Goal: Find specific fact: Find contact information

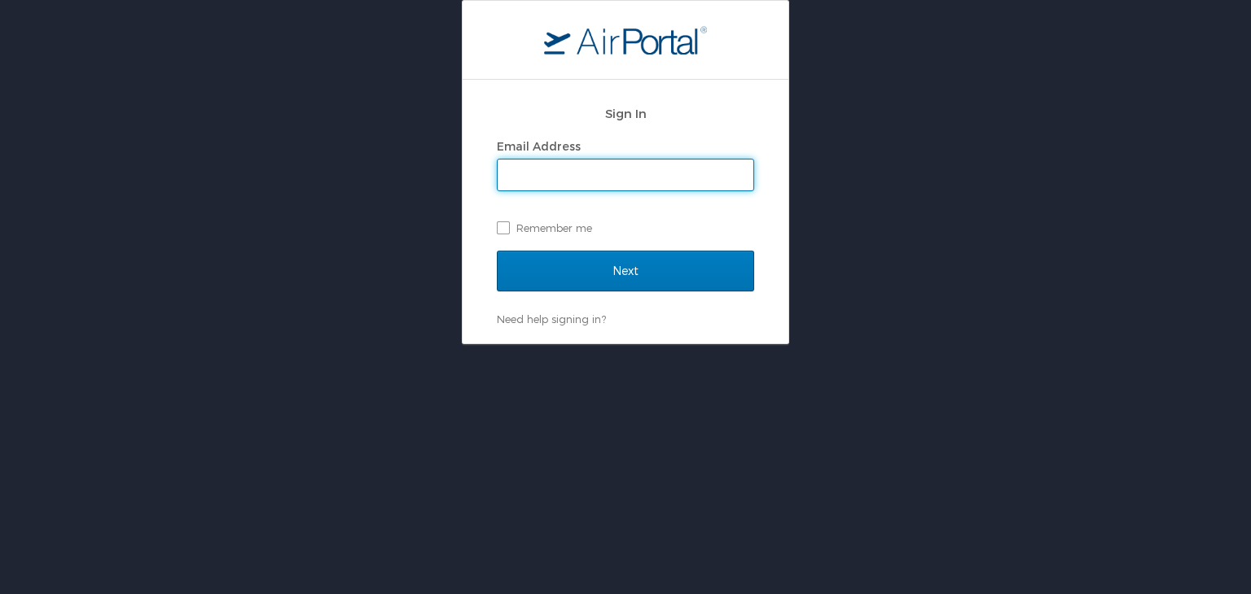
type input "mashunyui.shimrang@cbtravel.com"
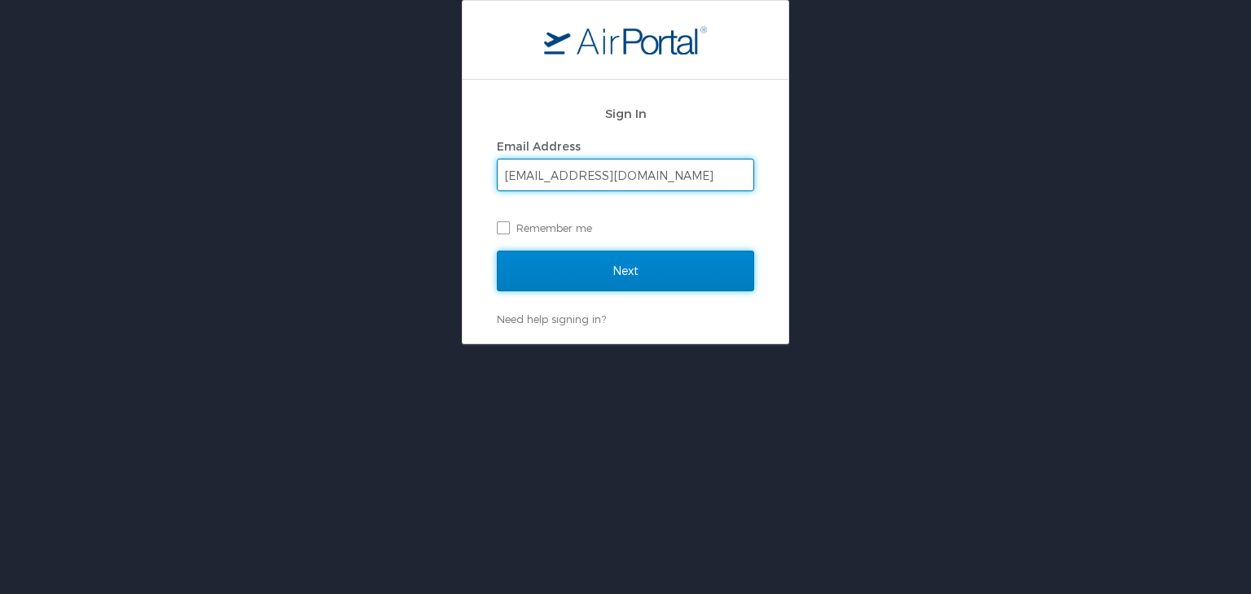
click at [560, 279] on input "Next" at bounding box center [625, 271] width 257 height 41
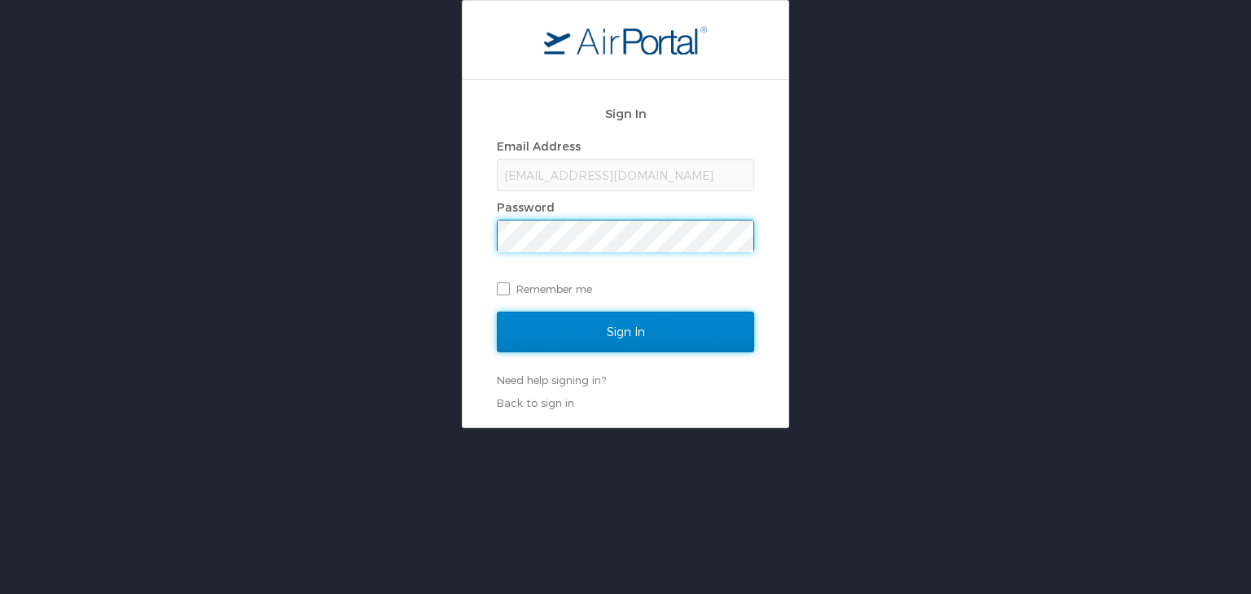
click at [587, 329] on input "Sign In" at bounding box center [625, 332] width 257 height 41
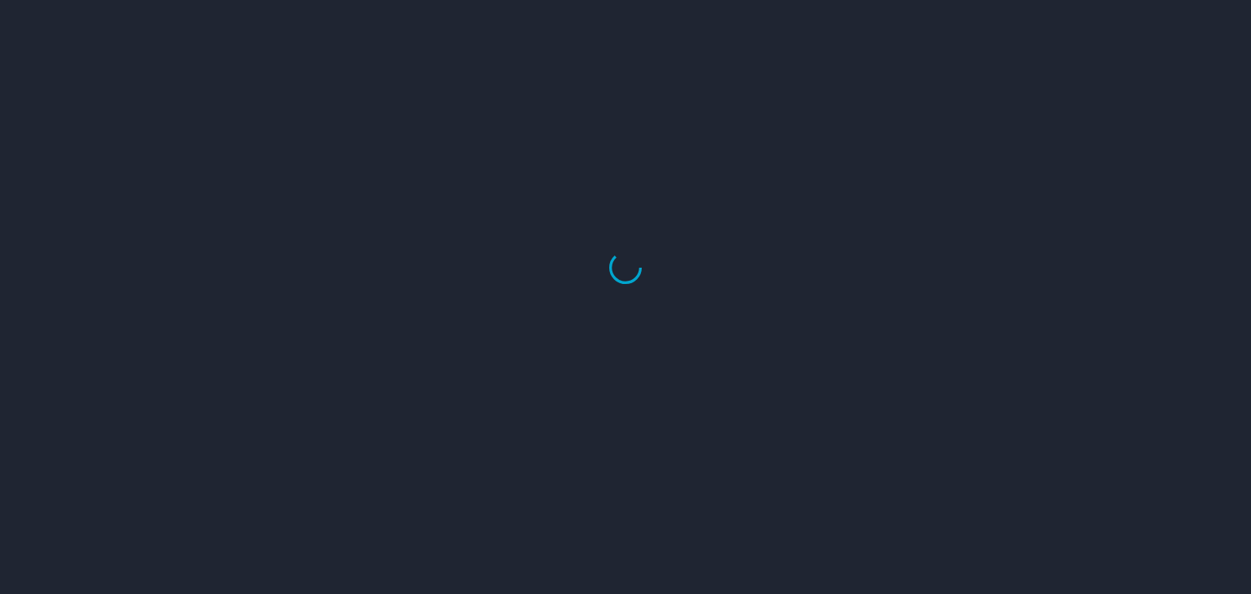
select select "US"
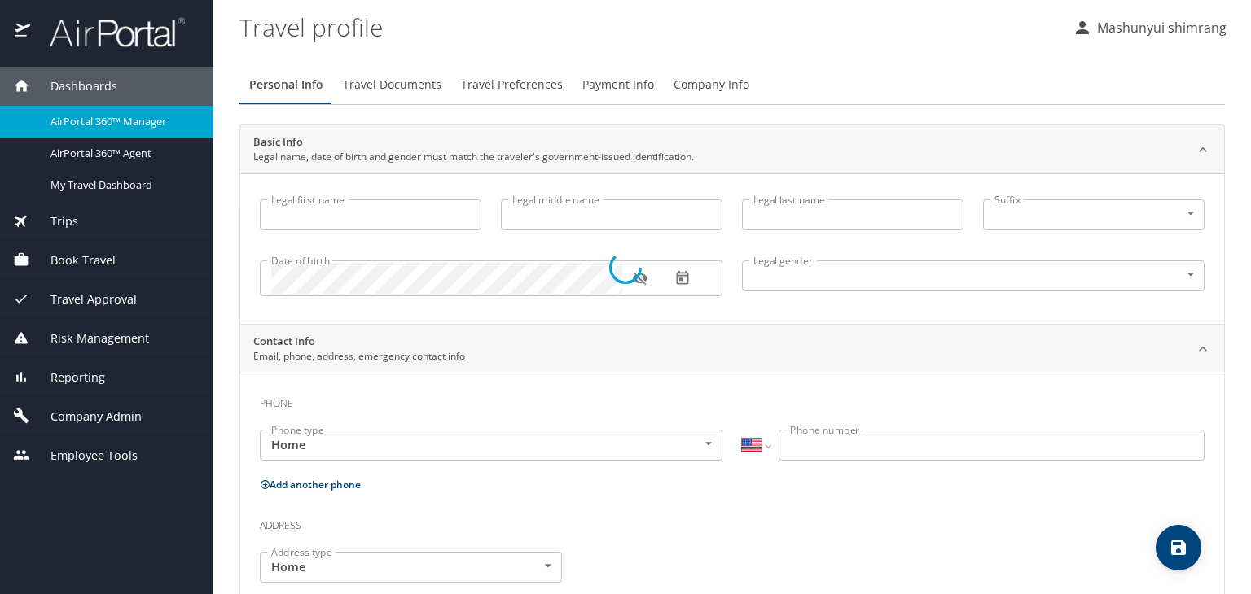
type input "Mashunyui"
type input "shimrang"
type input "Male"
select select "IN"
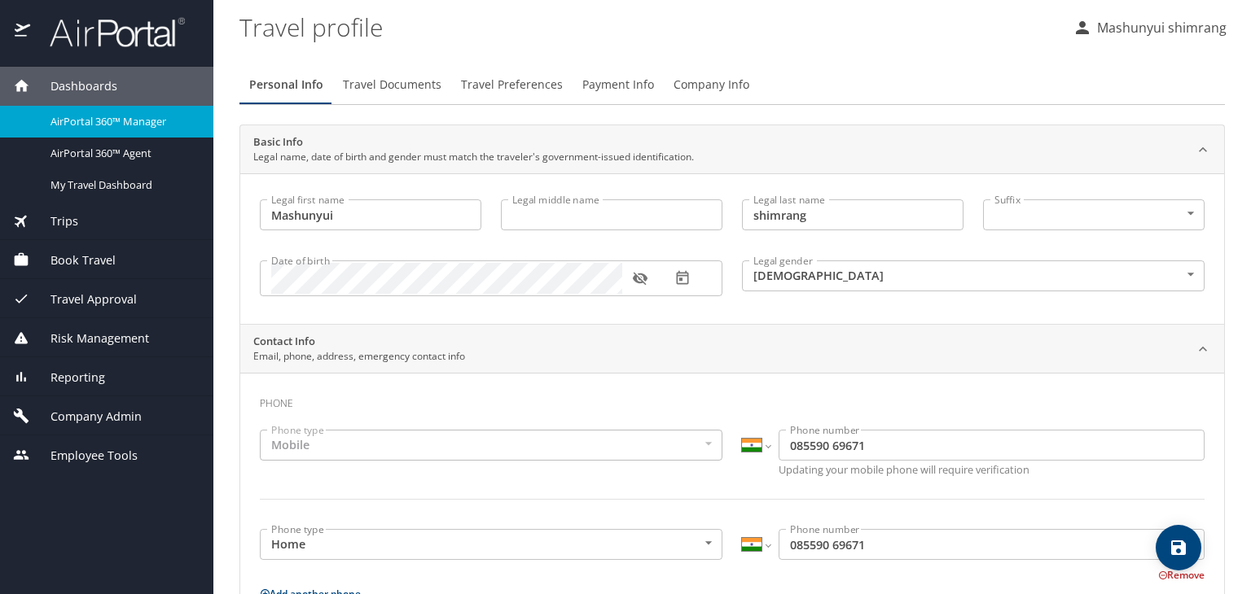
click at [94, 414] on span "Company Admin" at bounding box center [86, 417] width 112 height 18
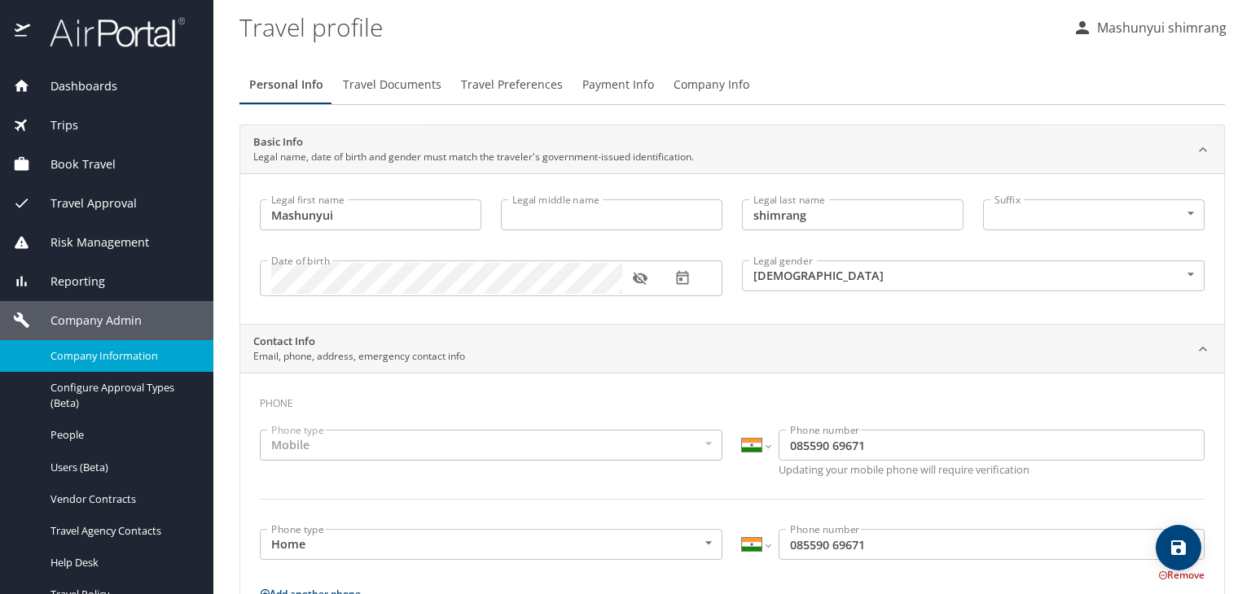
click at [99, 353] on span "Company Information" at bounding box center [121, 356] width 143 height 15
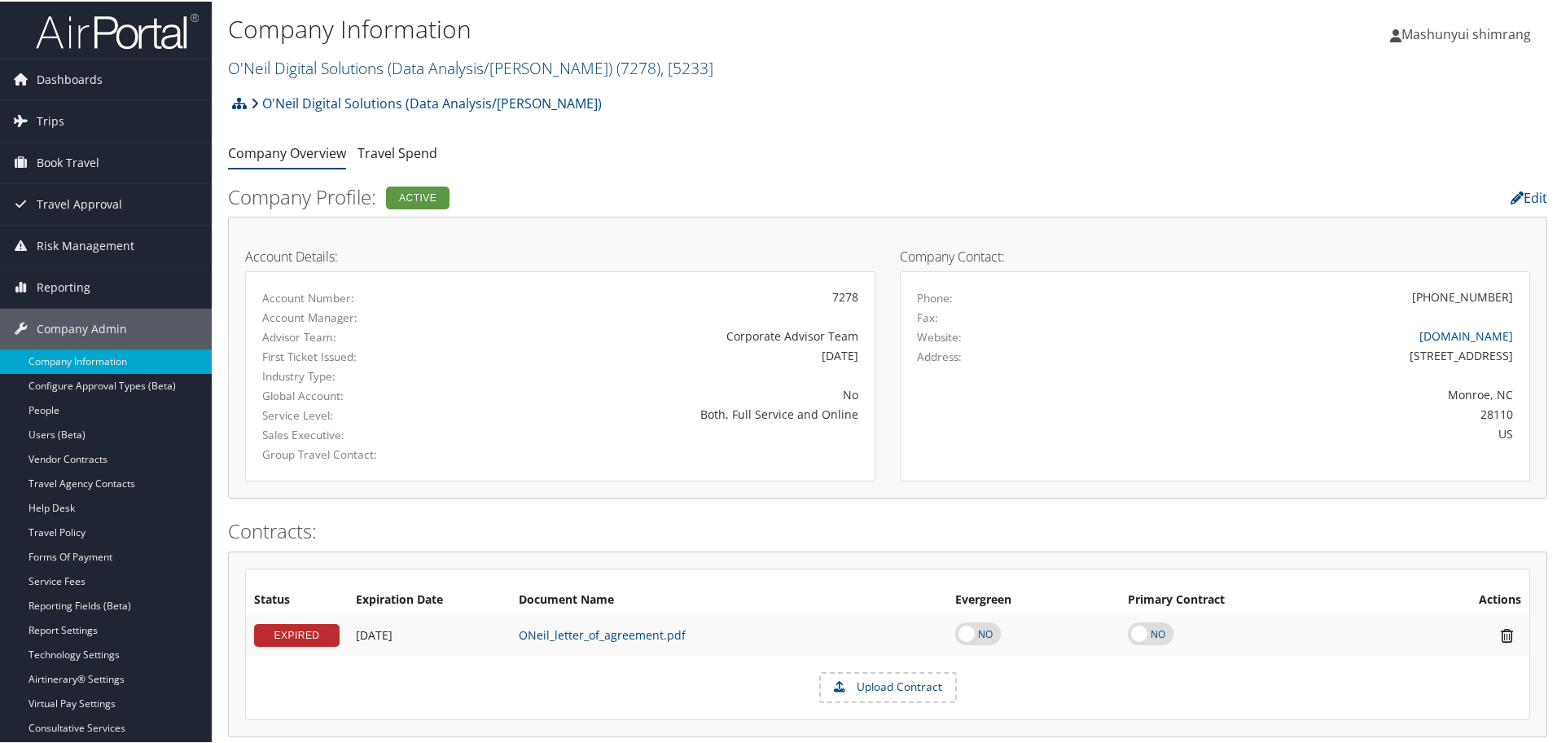
click at [330, 64] on link "O'Neil Digital Solutions (Data Analysis/[PERSON_NAME]) ( 7278 ) , [ 5233 ]" at bounding box center [470, 66] width 485 height 22
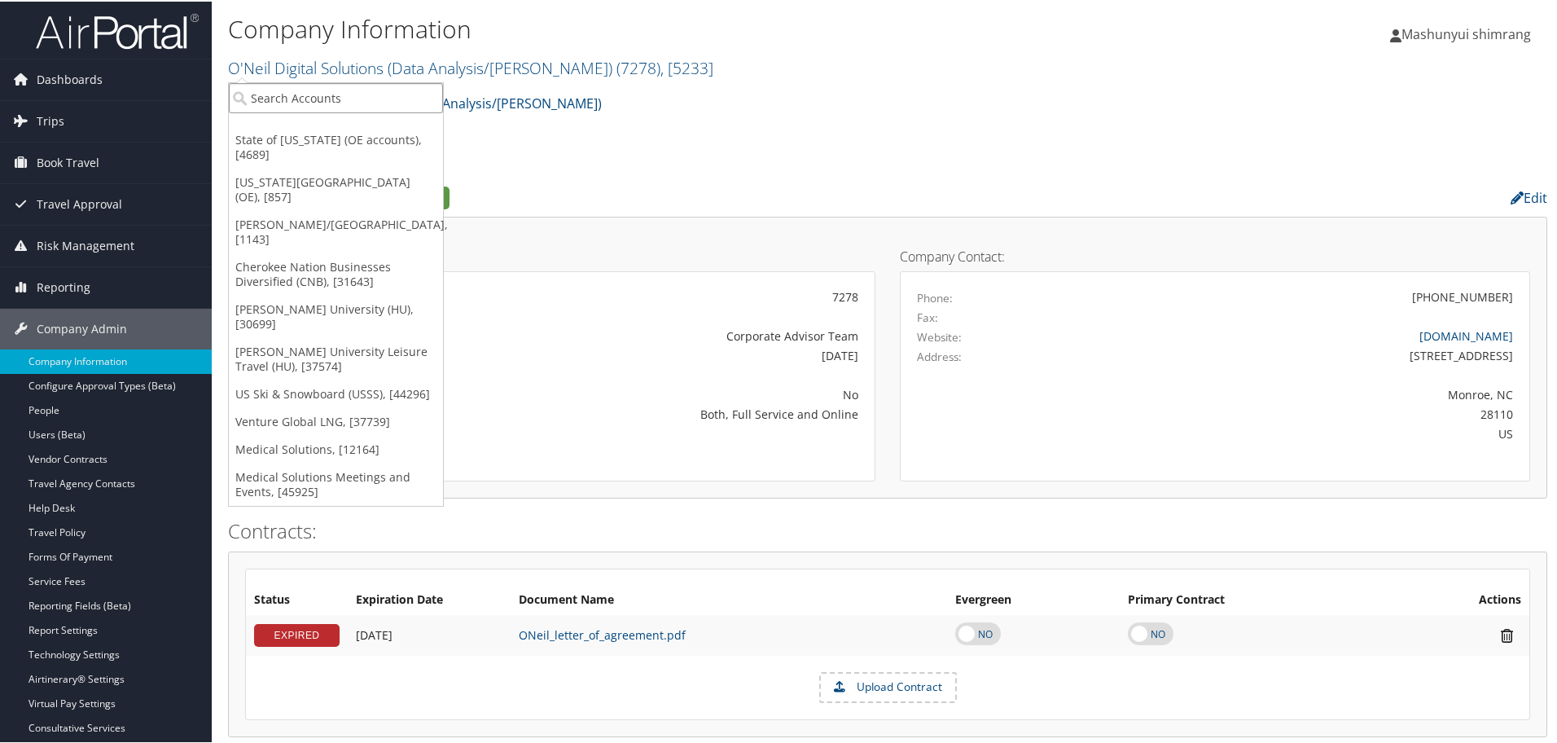
click at [366, 100] on input "search" at bounding box center [336, 96] width 214 height 30
type input "CHG"
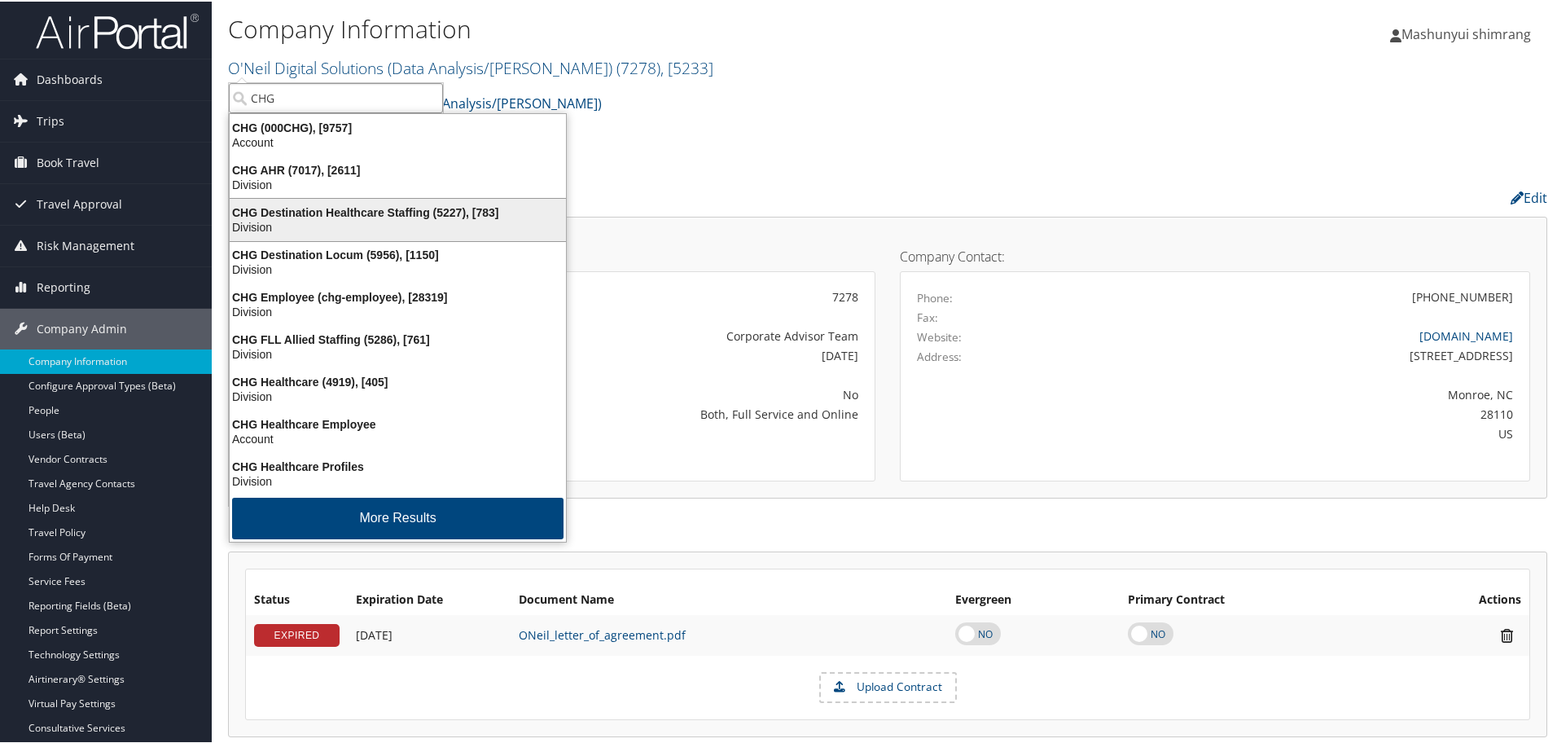
click at [309, 225] on div "Division" at bounding box center [398, 225] width 356 height 15
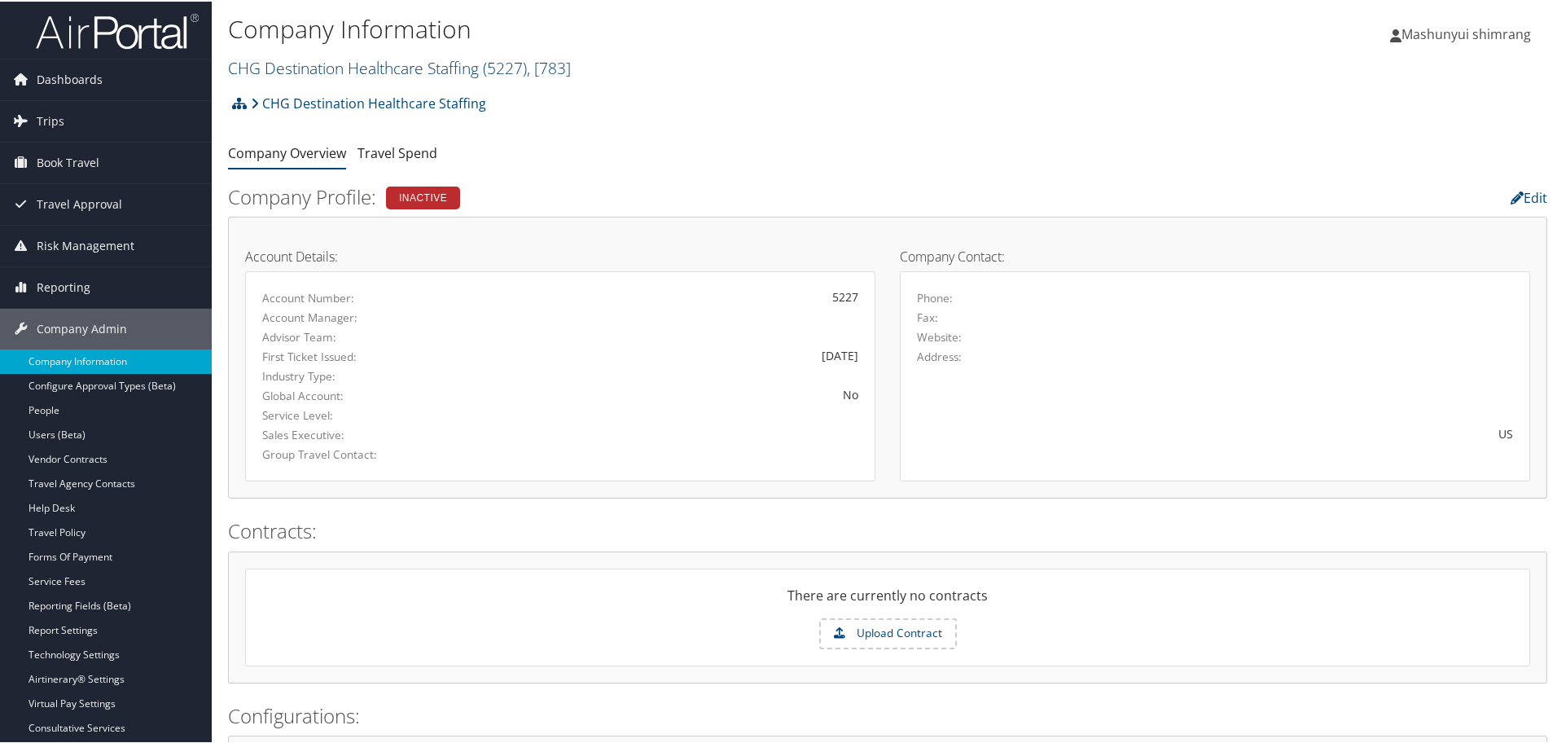
click at [419, 64] on link "CHG Destination Healthcare Staffing ( 5227 ) , [ 783 ]" at bounding box center [399, 66] width 343 height 22
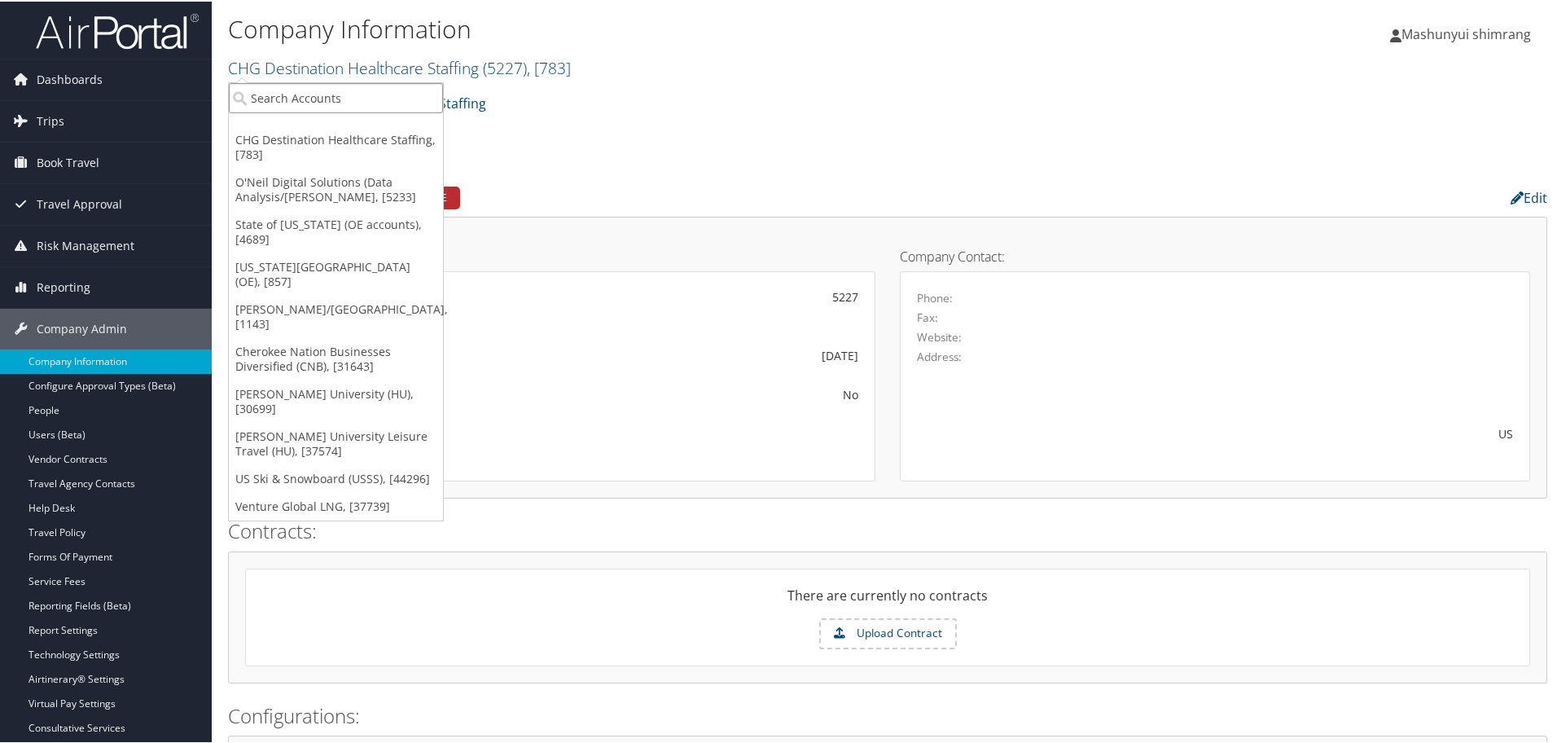
click at [347, 100] on input "search" at bounding box center [336, 96] width 214 height 30
type input "CHG"
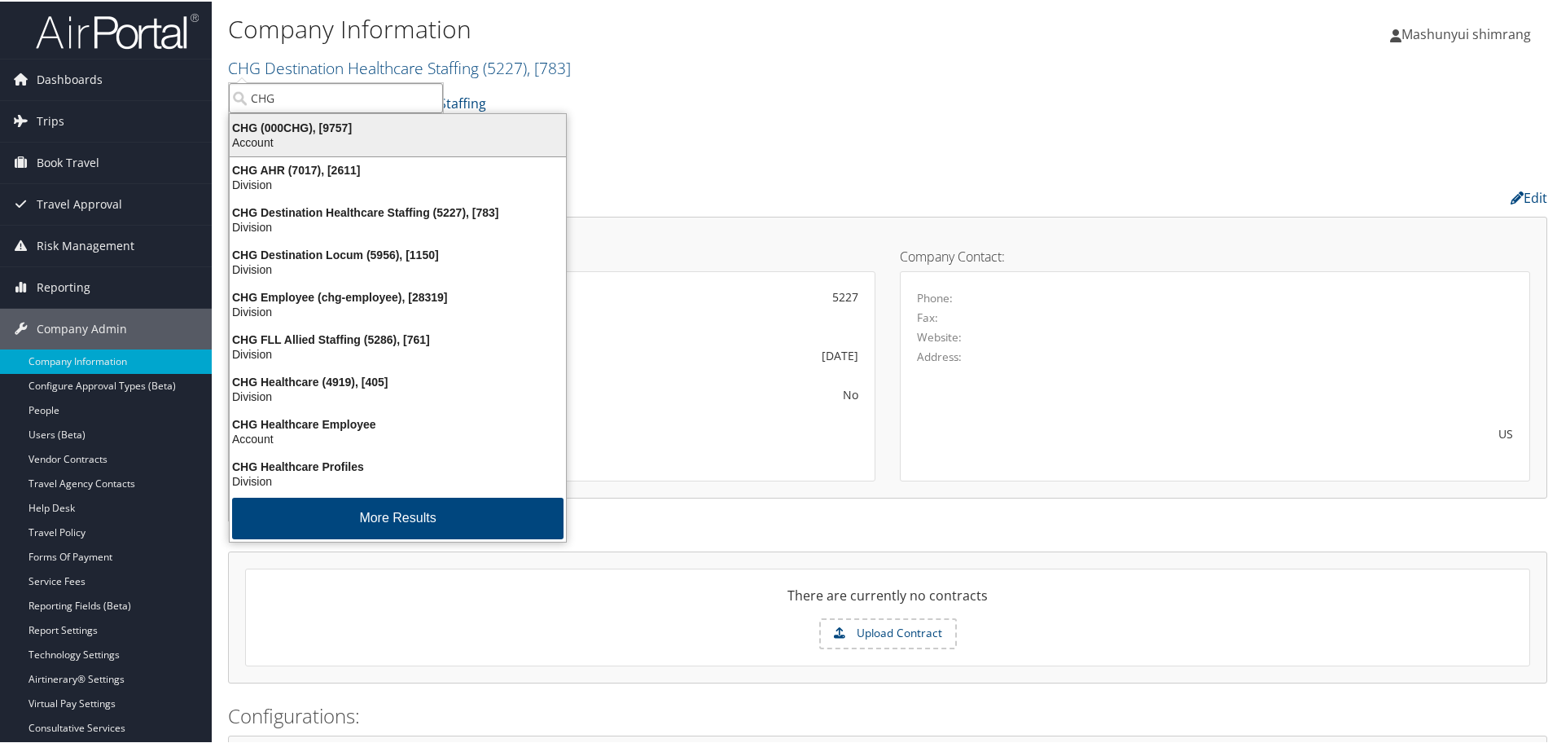
click at [316, 130] on div "CHG (000CHG), [9757]" at bounding box center [398, 126] width 356 height 15
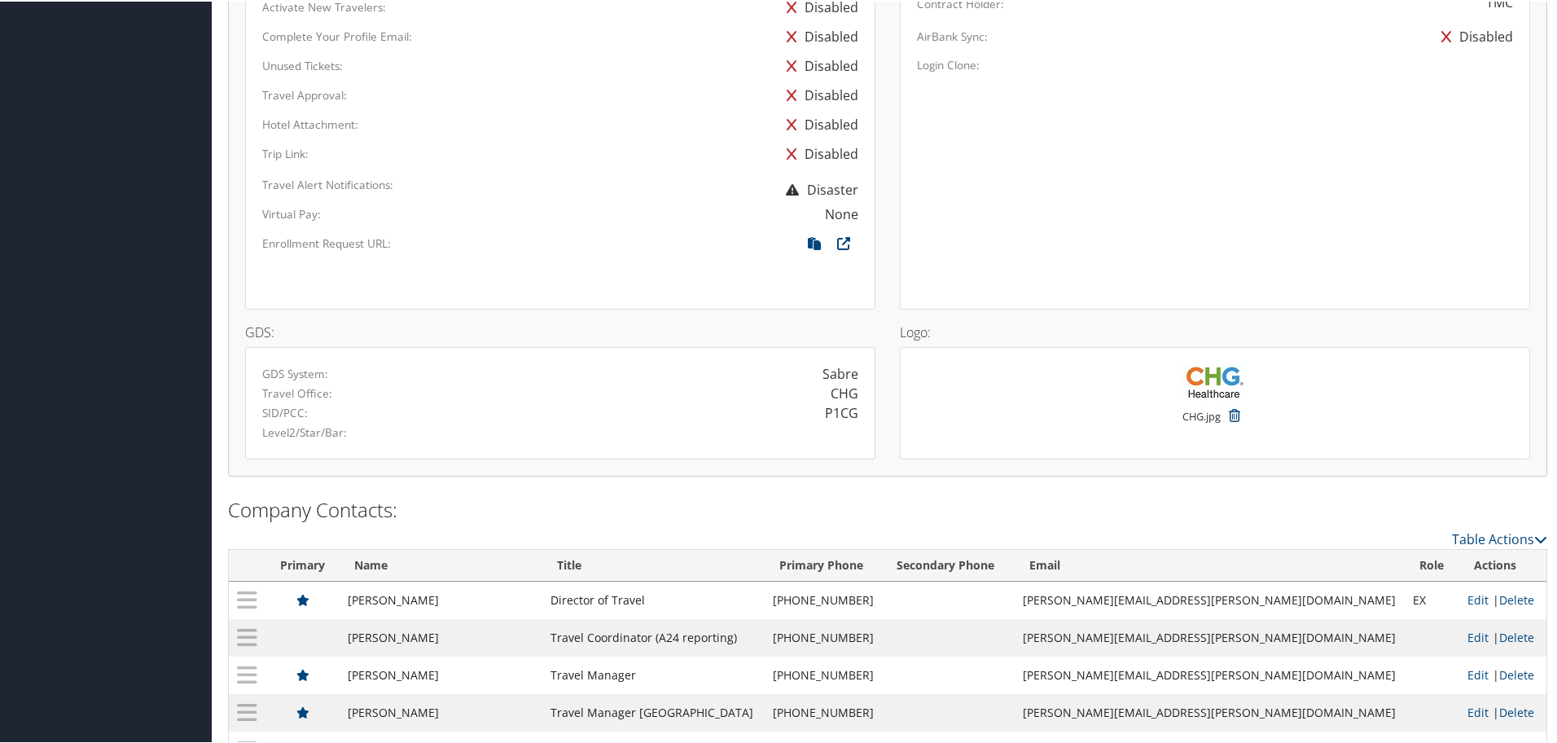
scroll to position [1563, 0]
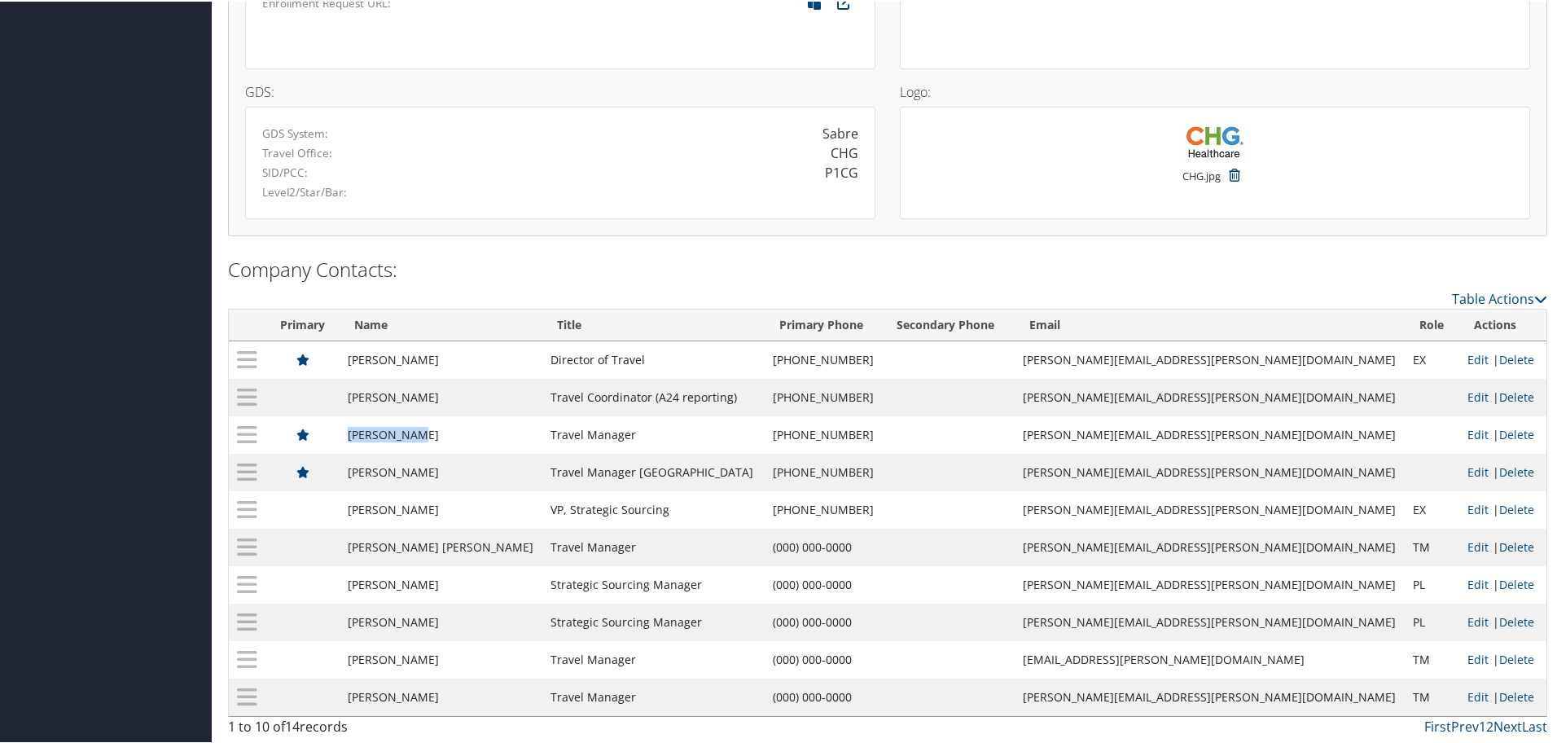
drag, startPoint x: 428, startPoint y: 431, endPoint x: 353, endPoint y: 431, distance: 74.9
click at [353, 431] on tr "[PERSON_NAME] Travel Manager [PHONE_NUMBER] [PERSON_NAME][EMAIL_ADDRESS][PERSON…" at bounding box center [888, 432] width 1318 height 37
copy tr "[PERSON_NAME]"
drag, startPoint x: 586, startPoint y: 435, endPoint x: 469, endPoint y: 432, distance: 116.5
click at [469, 432] on tr "[PERSON_NAME] Travel Manager [PHONE_NUMBER] [PERSON_NAME][EMAIL_ADDRESS][PERSON…" at bounding box center [888, 432] width 1318 height 37
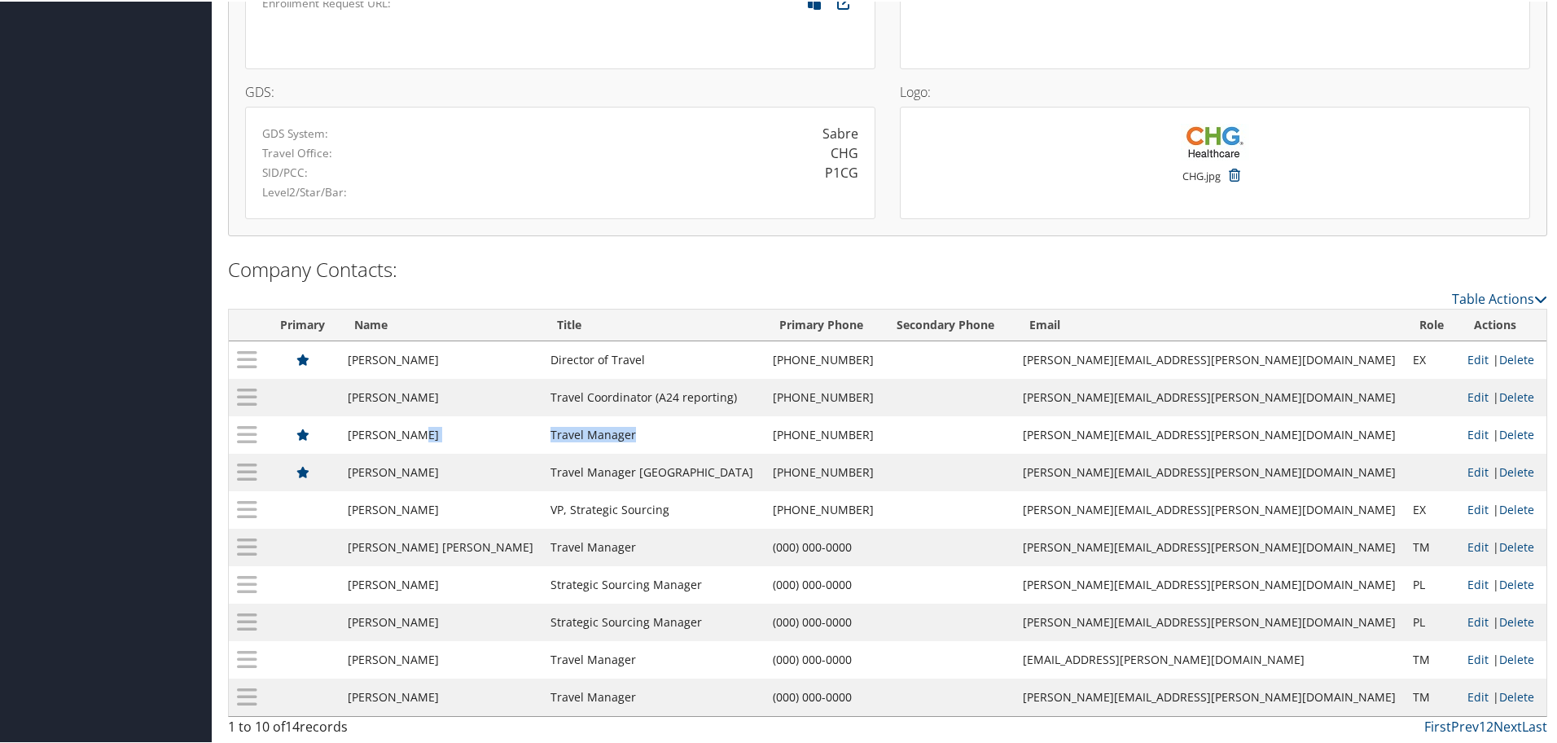
copy tr "Travel Manager"
drag, startPoint x: 1047, startPoint y: 432, endPoint x: 1258, endPoint y: 439, distance: 211.0
click at [1258, 439] on td "[PERSON_NAME][EMAIL_ADDRESS][PERSON_NAME][DOMAIN_NAME]" at bounding box center [1210, 432] width 390 height 37
copy td "[PERSON_NAME][EMAIL_ADDRESS][PERSON_NAME][DOMAIN_NAME]"
click at [1254, 436] on td "[PERSON_NAME][EMAIL_ADDRESS][PERSON_NAME][DOMAIN_NAME]" at bounding box center [1210, 432] width 390 height 37
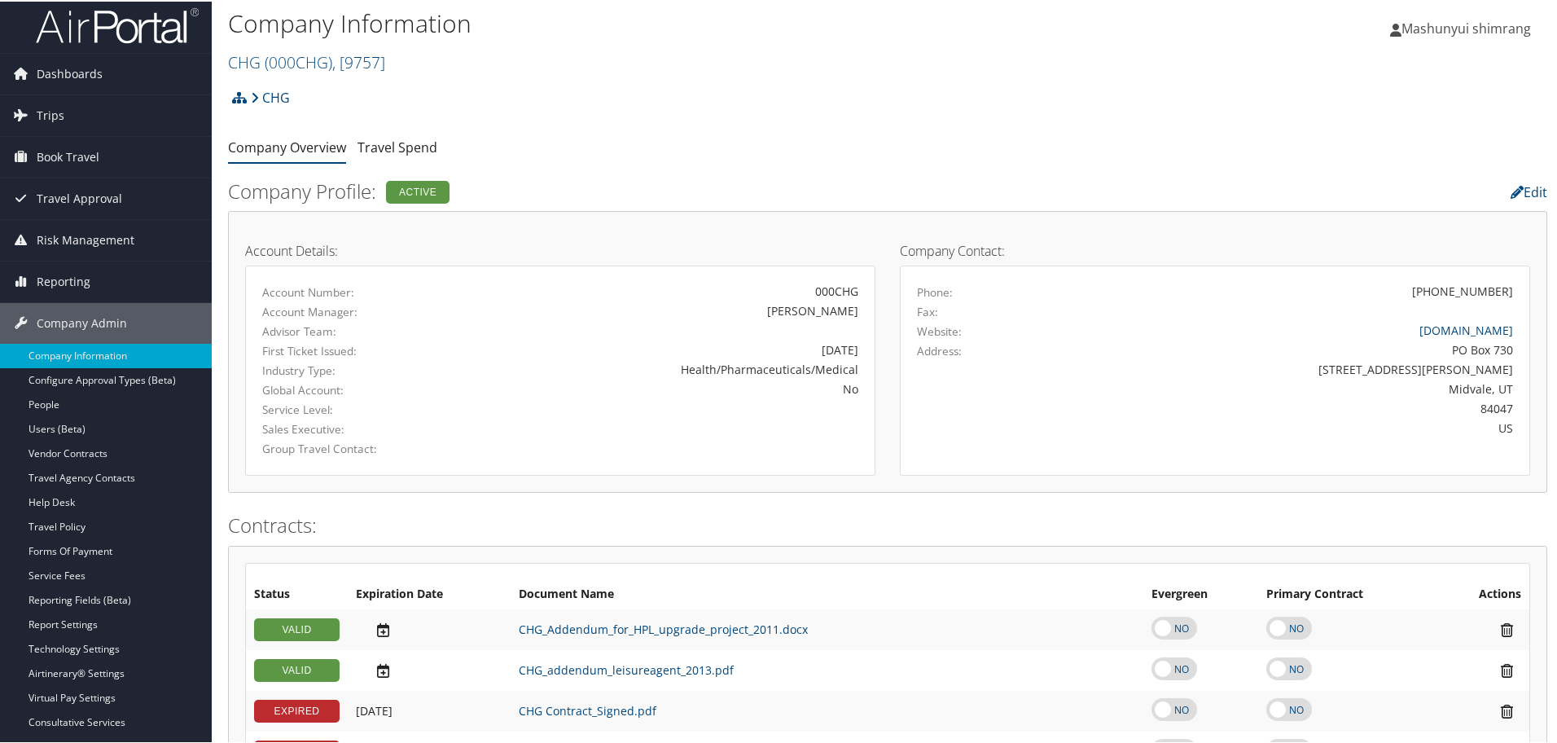
scroll to position [0, 0]
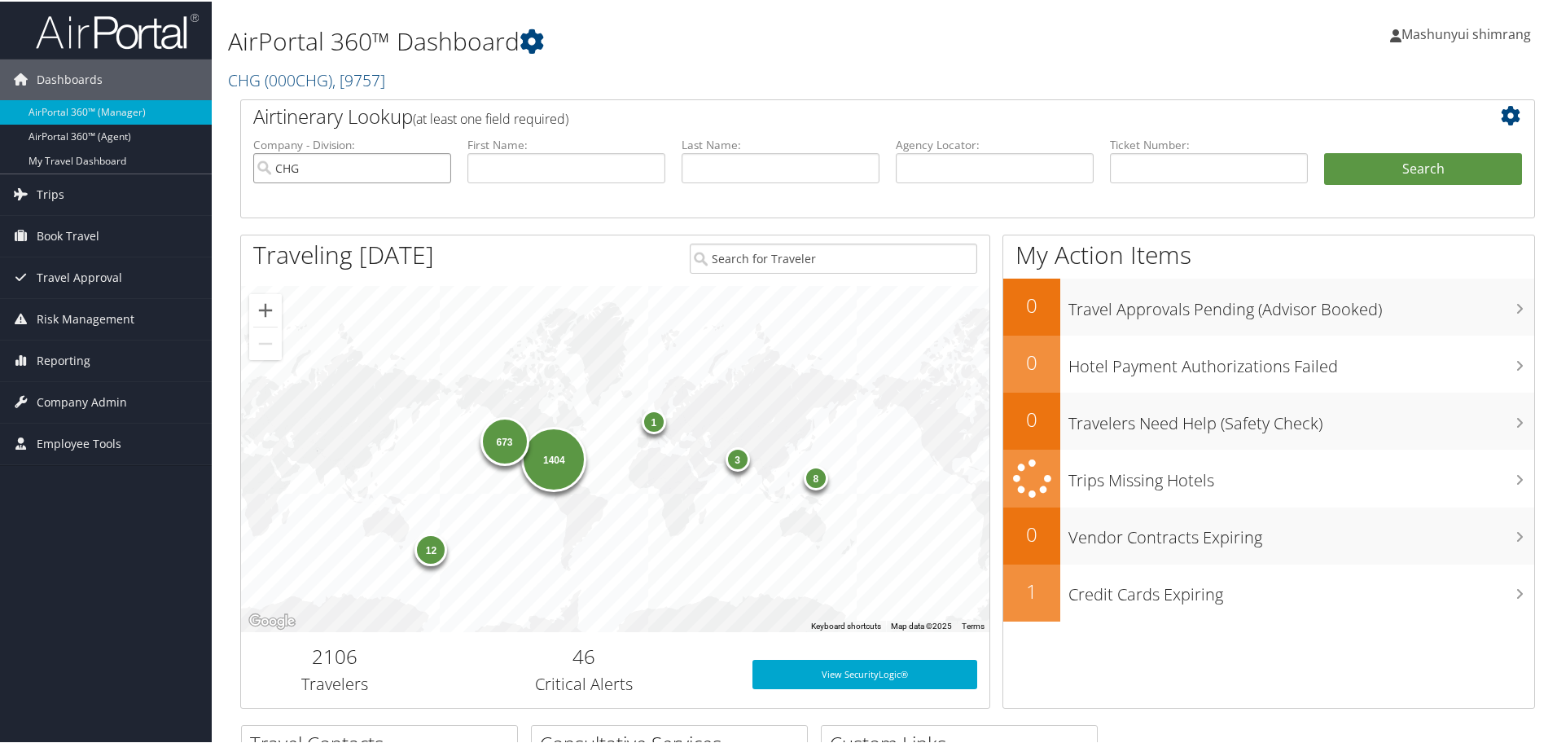
click at [423, 164] on input "CHG" at bounding box center [352, 166] width 198 height 30
click at [770, 169] on input "text" at bounding box center [781, 166] width 198 height 30
click at [715, 166] on input "text" at bounding box center [781, 166] width 198 height 30
paste input "Chan"
type input "Chan"
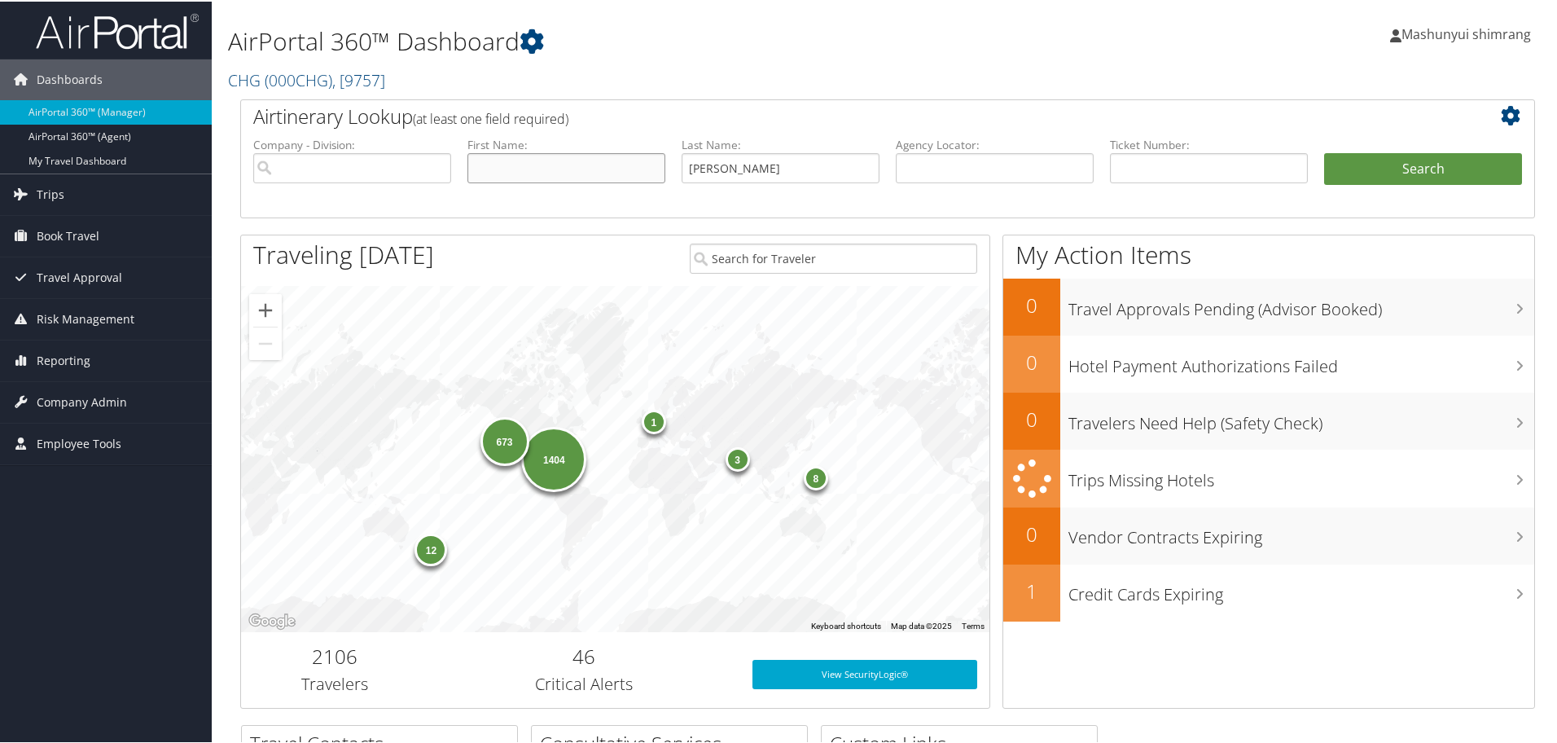
click at [590, 174] on input "text" at bounding box center [566, 166] width 198 height 30
paste input "Clayton"
type input "Clayton"
click at [1393, 170] on button "Search" at bounding box center [1423, 167] width 198 height 33
